Goal: Task Accomplishment & Management: Manage account settings

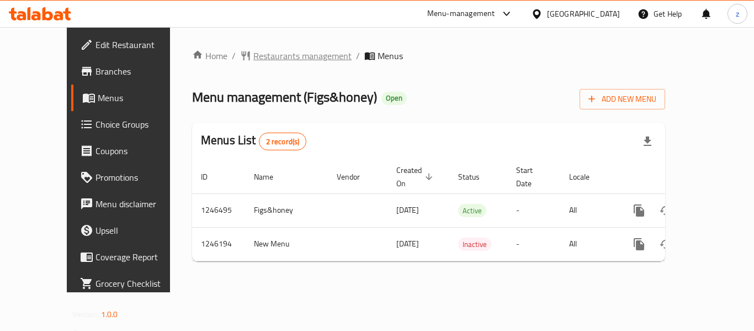
click at [253, 57] on span "Restaurants management" at bounding box center [302, 55] width 98 height 13
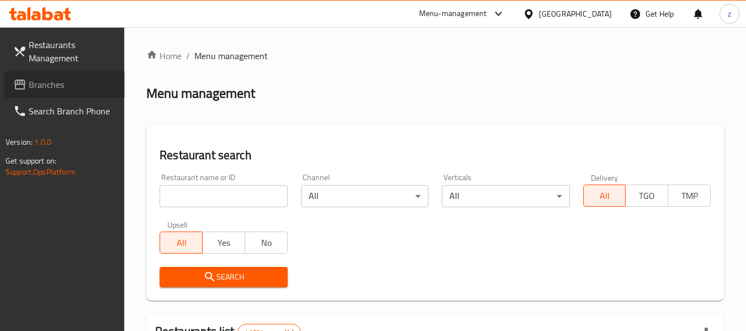
click at [49, 89] on span "Branches" at bounding box center [72, 84] width 87 height 13
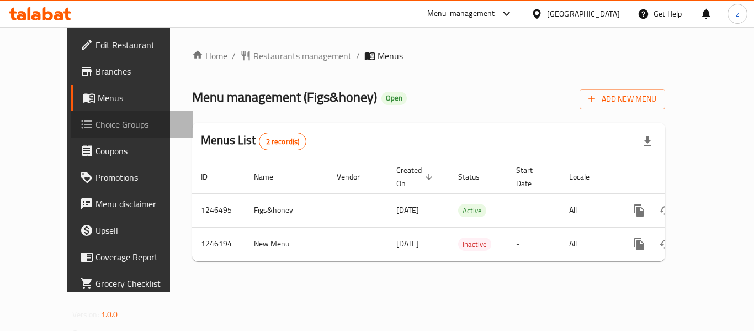
click at [96, 121] on span "Choice Groups" at bounding box center [140, 124] width 88 height 13
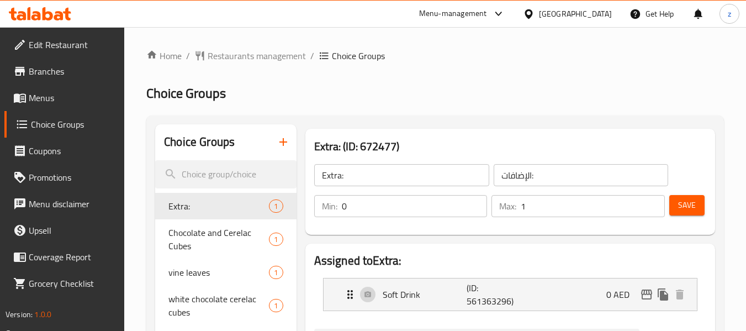
scroll to position [110, 0]
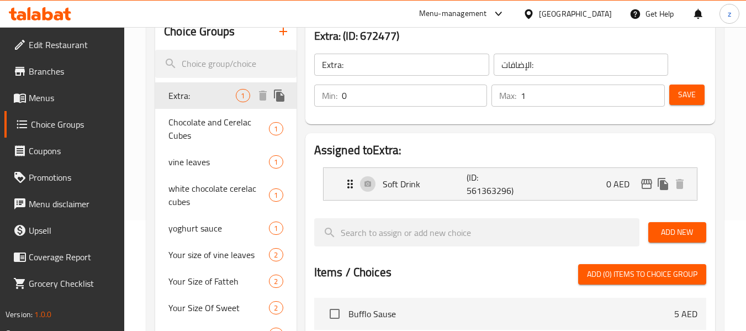
click at [176, 95] on span "Extra:" at bounding box center [201, 95] width 67 height 13
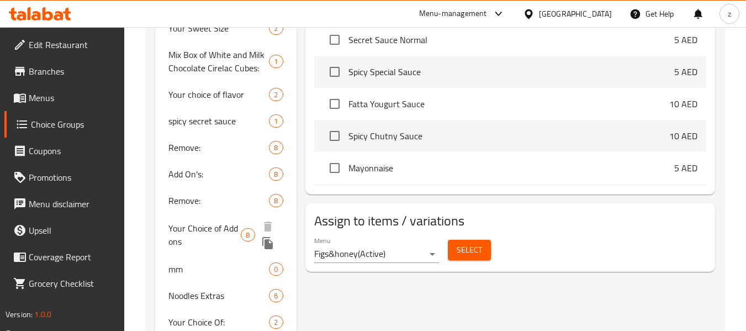
scroll to position [441, 0]
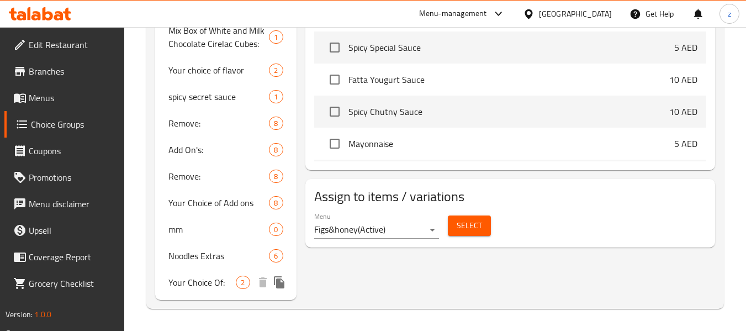
click at [182, 281] on span "Your Choice Of:" at bounding box center [201, 282] width 67 height 13
type input "Your Choice Of:"
type input "إختيارك من:"
type input "1"
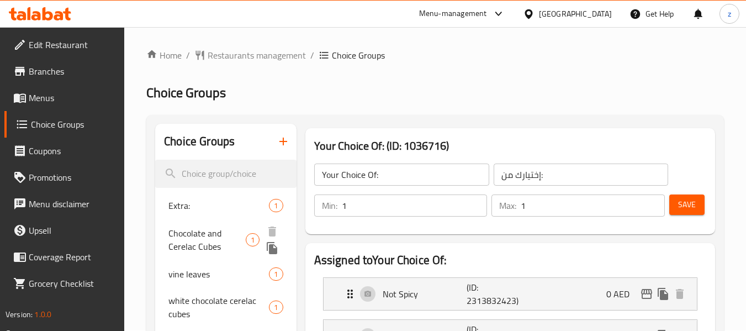
scroll to position [0, 0]
